Goal: Information Seeking & Learning: Check status

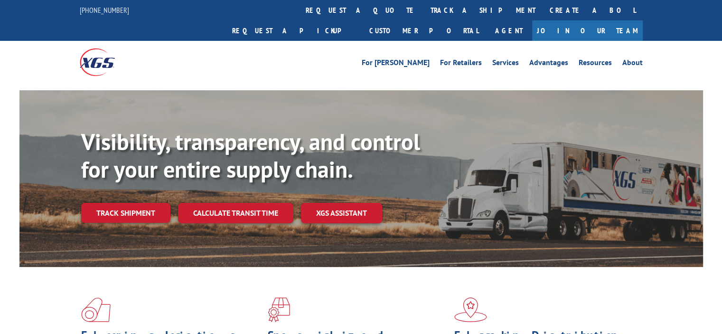
click at [0, 0] on div "Track Shipment Enter your information below to track your shipment(s). Select c…" at bounding box center [0, 0] width 0 height 0
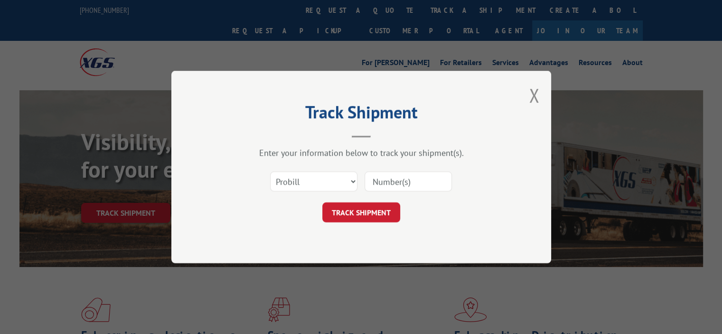
click at [391, 184] on input at bounding box center [408, 181] width 87 height 20
paste input "17594604"
type input "17594604"
click at [387, 206] on button "TRACK SHIPMENT" at bounding box center [361, 212] width 78 height 20
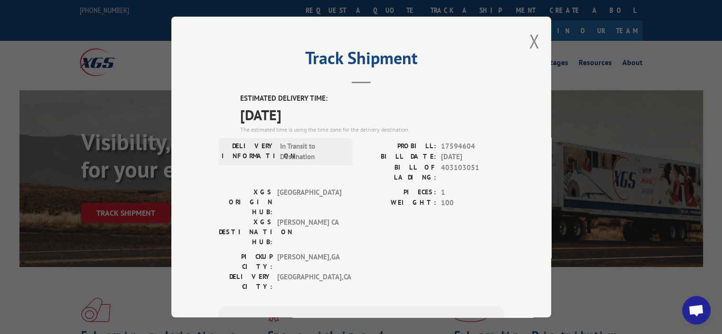
click at [404, 197] on label "WEIGHT:" at bounding box center [398, 202] width 75 height 11
drag, startPoint x: 338, startPoint y: 236, endPoint x: 335, endPoint y: 227, distance: 9.6
click at [229, 110] on div "ESTIMATED DELIVERY TIME: [DATE] The estimated time is using the time zone for t…" at bounding box center [361, 263] width 285 height 341
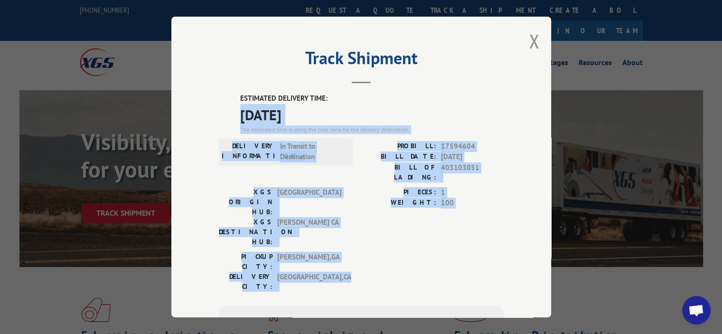
click at [367, 252] on div "PICKUP CITY: [GEOGRAPHIC_DATA] , [GEOGRAPHIC_DATA] DELIVERY CITY: [GEOGRAPHIC_D…" at bounding box center [361, 274] width 285 height 45
drag, startPoint x: 346, startPoint y: 232, endPoint x: 208, endPoint y: 98, distance: 191.7
click at [208, 98] on div "Track Shipment ESTIMATED DELIVERY TIME: [DATE] The estimated time is using the …" at bounding box center [361, 167] width 380 height 300
copy div "ESTIMATED DELIVERY TIME: [DATE] The estimated time is using the time zone for t…"
click at [385, 197] on label "WEIGHT:" at bounding box center [398, 202] width 75 height 11
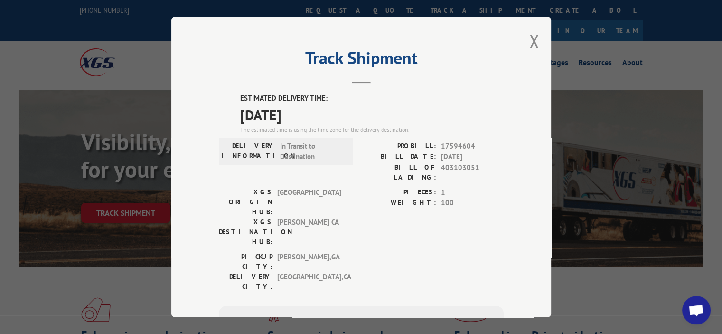
click at [230, 127] on div "ESTIMATED DELIVERY TIME: [DATE] The estimated time is using the time zone for t…" at bounding box center [361, 263] width 285 height 341
click at [532, 38] on button "Close modal" at bounding box center [534, 40] width 10 height 25
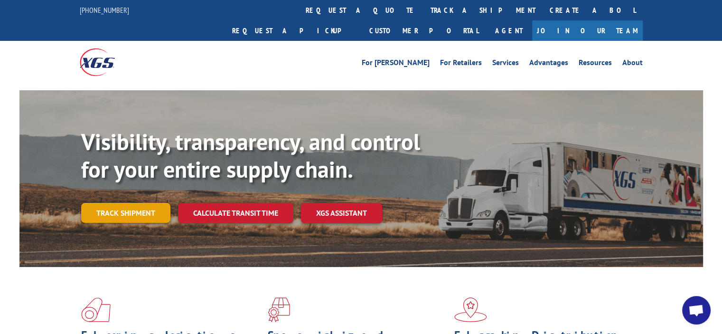
click at [122, 203] on link "Track shipment" at bounding box center [125, 213] width 89 height 20
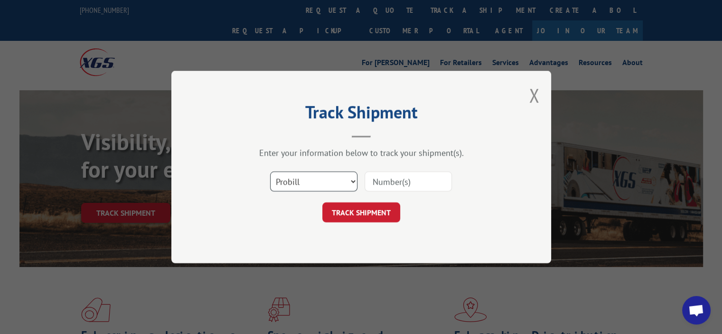
click at [305, 188] on select "Select category... Probill BOL PO" at bounding box center [313, 181] width 87 height 20
click at [270, 171] on select "Select category... Probill BOL PO" at bounding box center [313, 181] width 87 height 20
click at [422, 178] on input at bounding box center [408, 181] width 87 height 20
click at [310, 177] on select "Select category... Probill BOL PO" at bounding box center [313, 181] width 87 height 20
select select "probill"
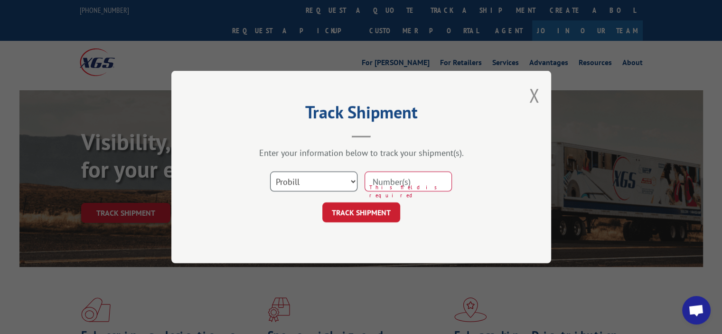
click at [270, 171] on select "Select category... Probill BOL PO" at bounding box center [313, 181] width 87 height 20
